Goal: Information Seeking & Learning: Learn about a topic

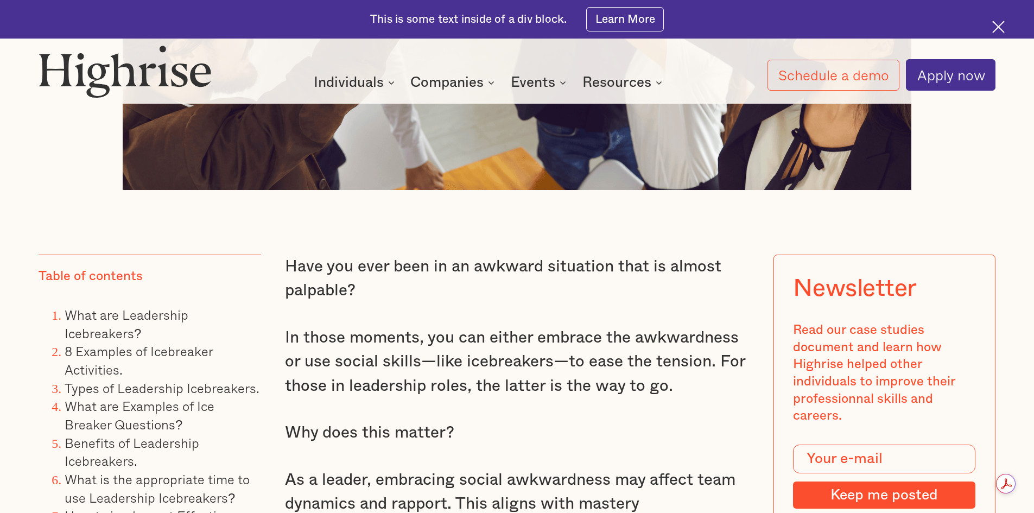
scroll to position [815, 0]
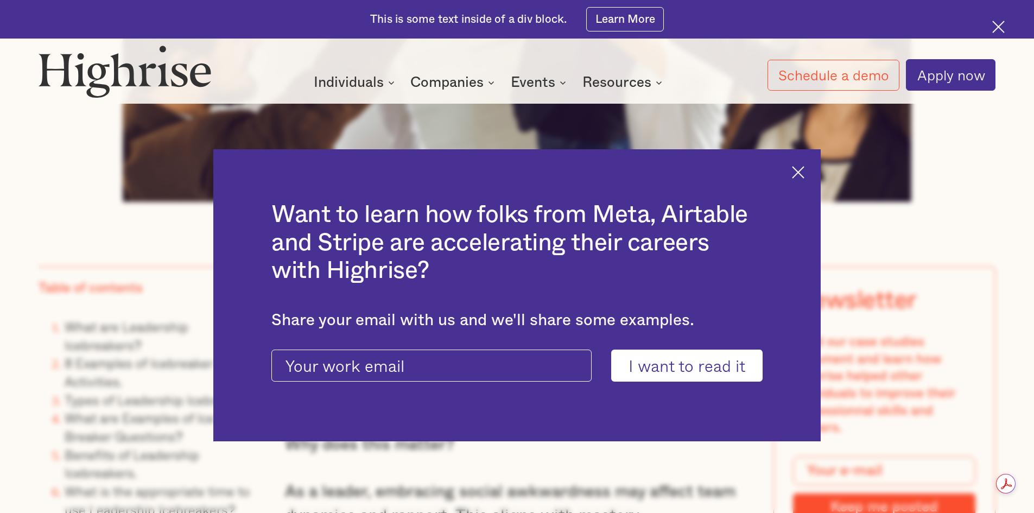
click at [803, 177] on img at bounding box center [798, 172] width 12 height 12
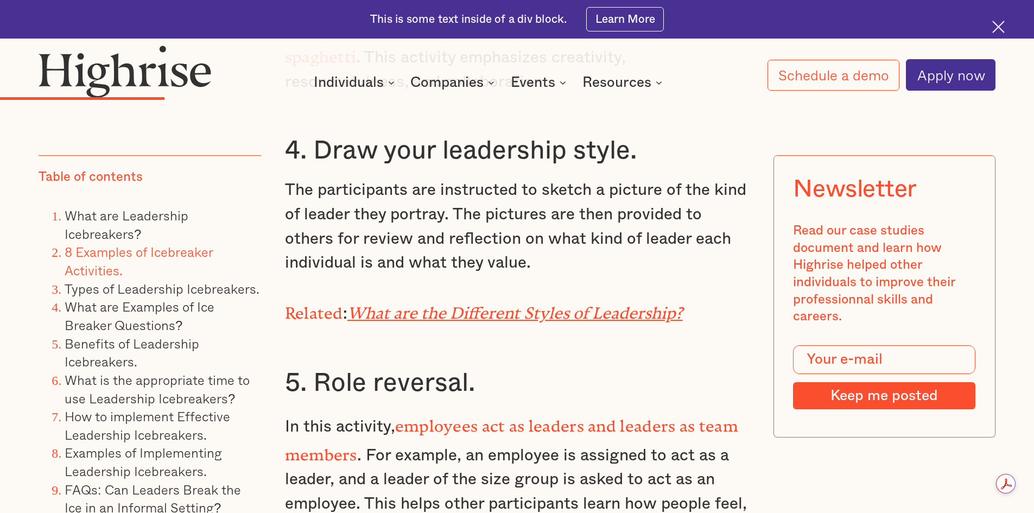
scroll to position [3801, 0]
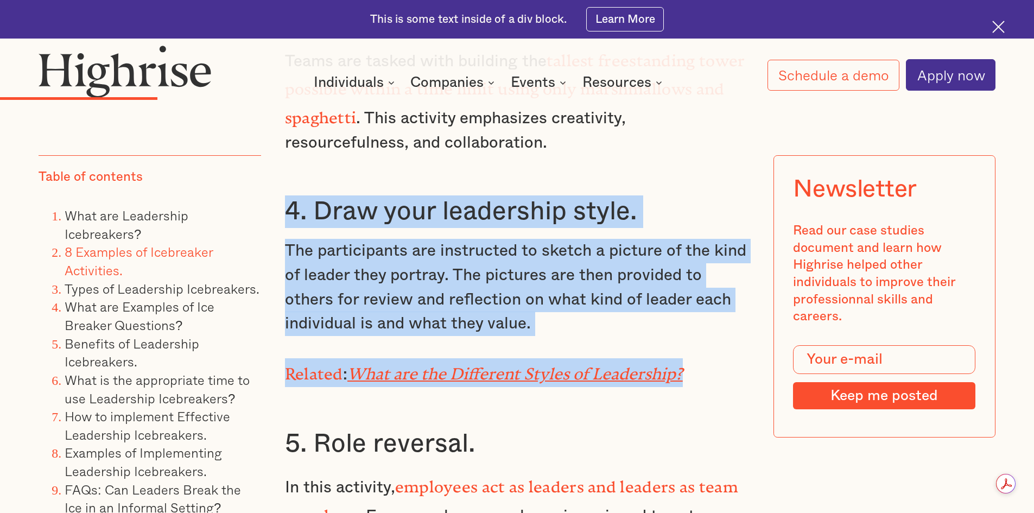
drag, startPoint x: 285, startPoint y: 203, endPoint x: 695, endPoint y: 374, distance: 445.0
copy div "4. Draw your leadership style. The participants are instructed to sketch a pict…"
click at [40, 338] on ol "What are Leadership Icebreakers? 8 Examples of Icebreaker Activities. Types of …" at bounding box center [150, 380] width 222 height 347
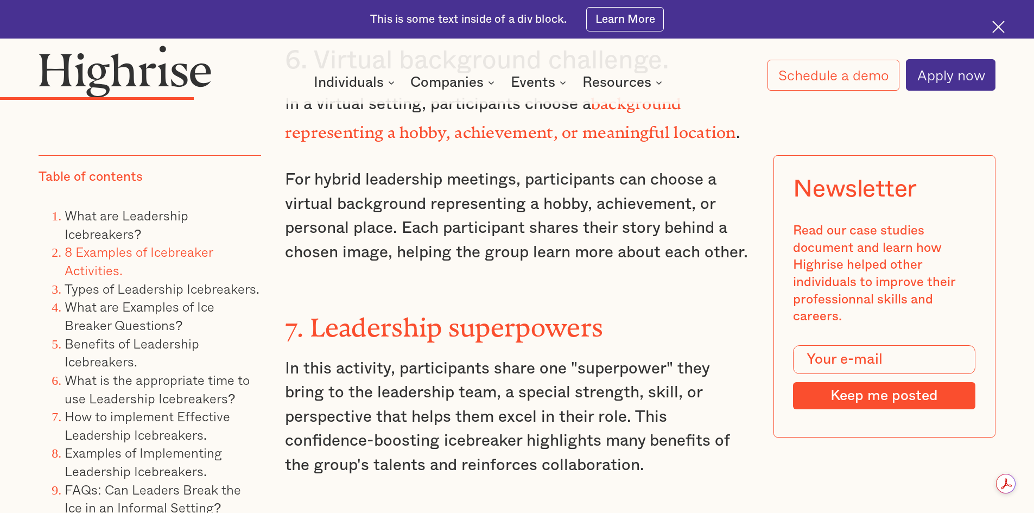
scroll to position [4453, 0]
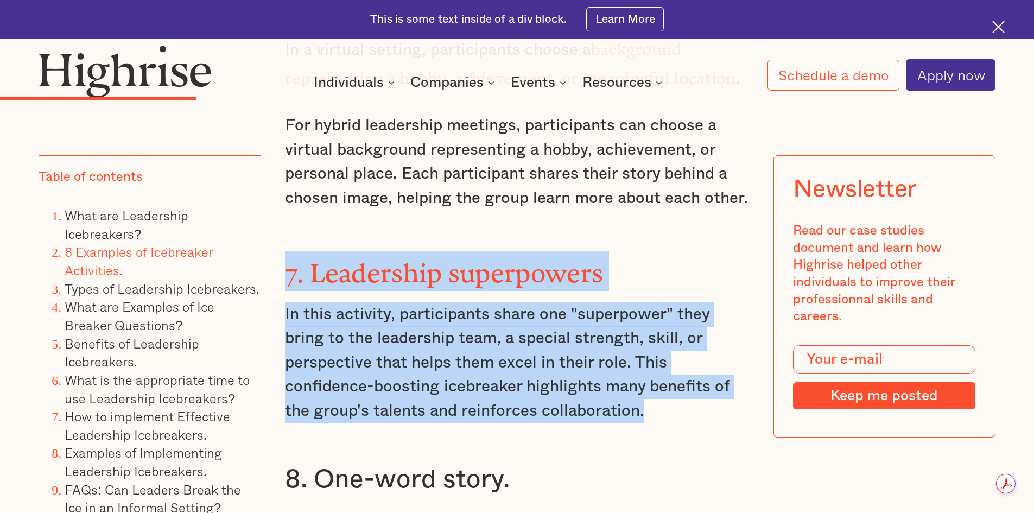
drag, startPoint x: 271, startPoint y: 250, endPoint x: 646, endPoint y: 393, distance: 401.5
copy div "7. Leadership superpowers In this activity, participants share one "superpower"…"
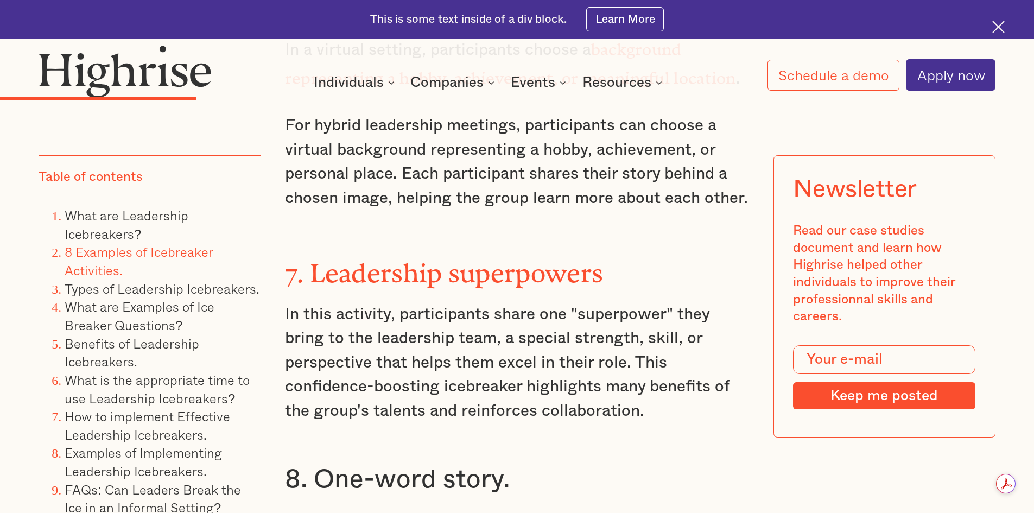
click at [41, 300] on ol "What are Leadership Icebreakers? 8 Examples of Icebreaker Activities. Types of …" at bounding box center [150, 380] width 222 height 347
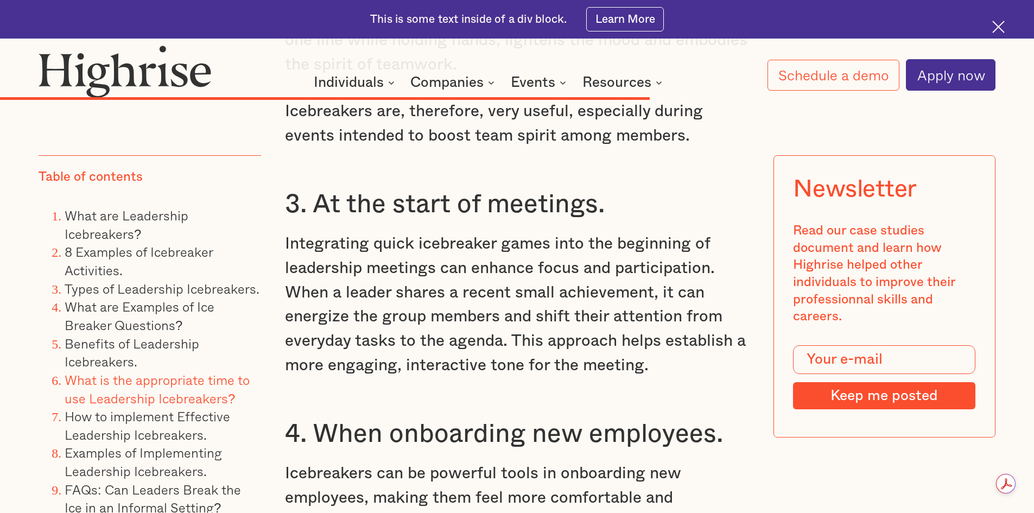
scroll to position [11675, 0]
